Goal: Information Seeking & Learning: Learn about a topic

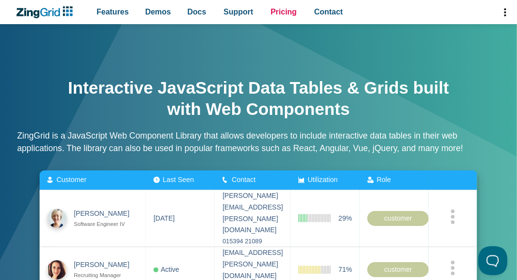
click at [274, 17] on span "Pricing" at bounding box center [284, 11] width 26 height 13
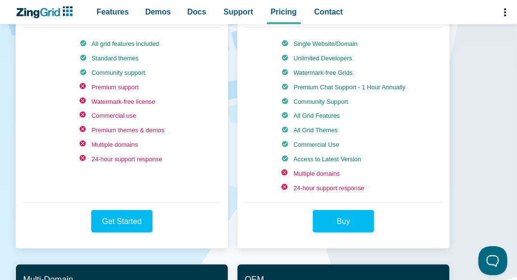
scroll to position [48, 0]
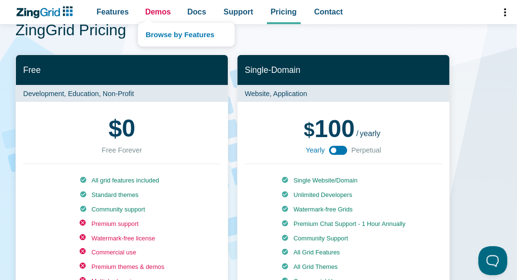
click at [152, 11] on span "Demos" at bounding box center [158, 11] width 26 height 13
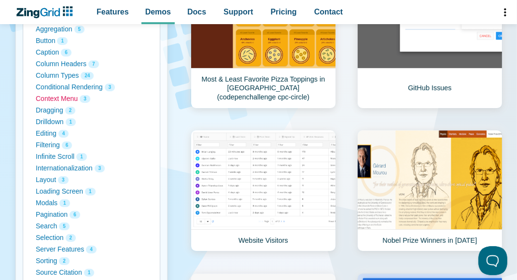
scroll to position [193, 0]
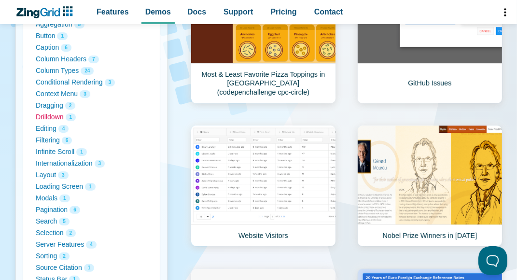
click at [62, 117] on button "Drilldown 1" at bounding box center [92, 118] width 112 height 12
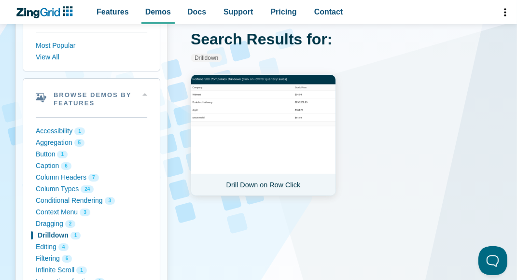
scroll to position [48, 0]
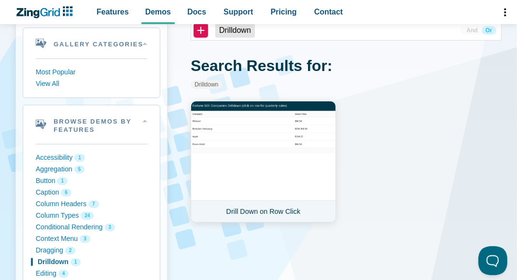
click at [261, 212] on link "Drill Down on Row Click" at bounding box center [263, 162] width 145 height 122
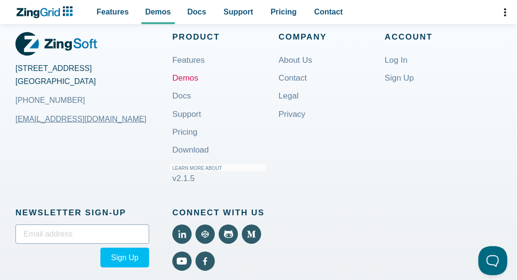
scroll to position [531, 0]
